Goal: Transaction & Acquisition: Purchase product/service

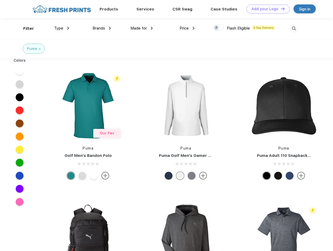
click at [266, 9] on link "Add your Logo Design Tool" at bounding box center [268, 8] width 43 height 9
click at [0, 0] on div "Design Tool" at bounding box center [0, 0] width 0 height 0
click at [281, 9] on link "Add your Logo Design Tool" at bounding box center [268, 8] width 43 height 9
click at [25, 29] on div "Filter" at bounding box center [28, 29] width 11 height 6
click at [62, 28] on span "Type" at bounding box center [58, 28] width 9 height 5
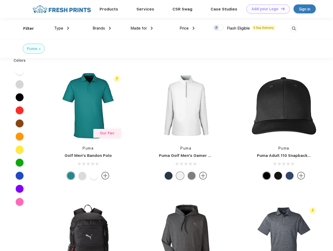
click at [102, 28] on span "Brands" at bounding box center [99, 28] width 13 height 5
click at [142, 28] on span "Made for" at bounding box center [138, 28] width 16 height 5
click at [187, 28] on span "Price" at bounding box center [184, 28] width 9 height 5
click at [219, 28] on div at bounding box center [218, 28] width 10 height 6
click at [217, 28] on input "checkbox" at bounding box center [214, 26] width 3 height 3
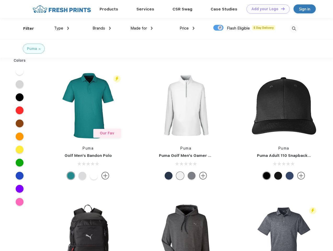
click at [294, 29] on img at bounding box center [294, 28] width 9 height 9
